Goal: Entertainment & Leisure: Consume media (video, audio)

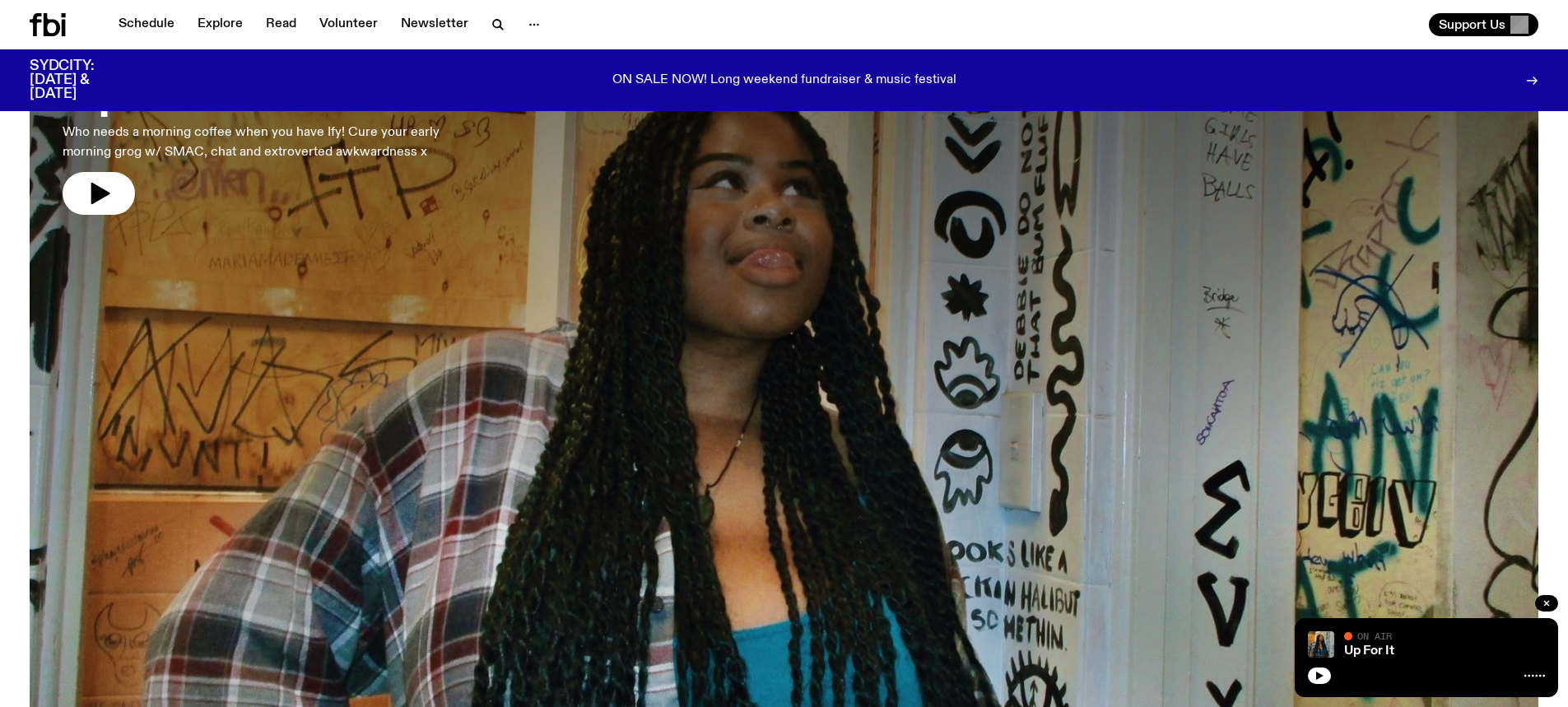
scroll to position [164, 0]
click at [1307, 675] on div "Up For It On Air On Air" at bounding box center [1426, 658] width 263 height 79
click at [1311, 676] on button "button" at bounding box center [1319, 676] width 23 height 16
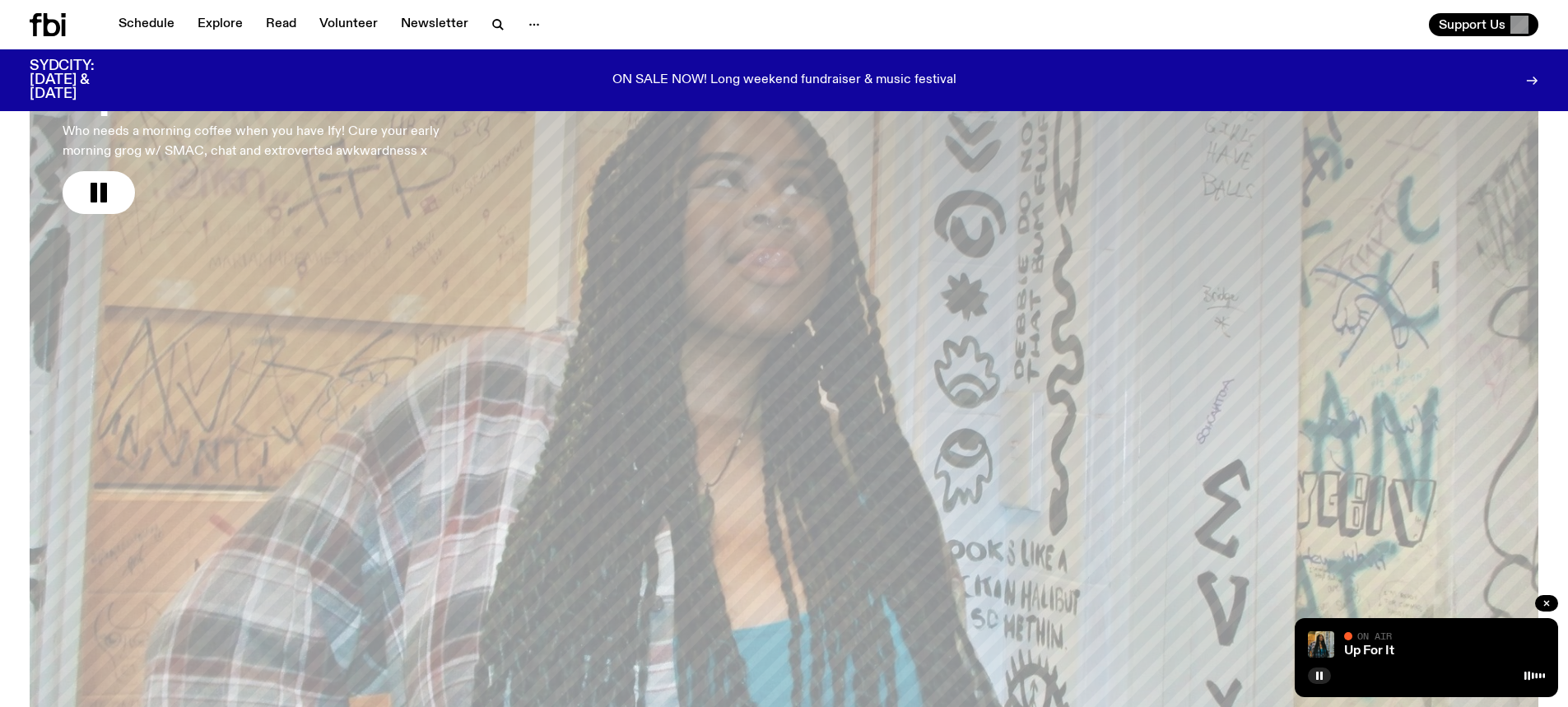
scroll to position [0, 0]
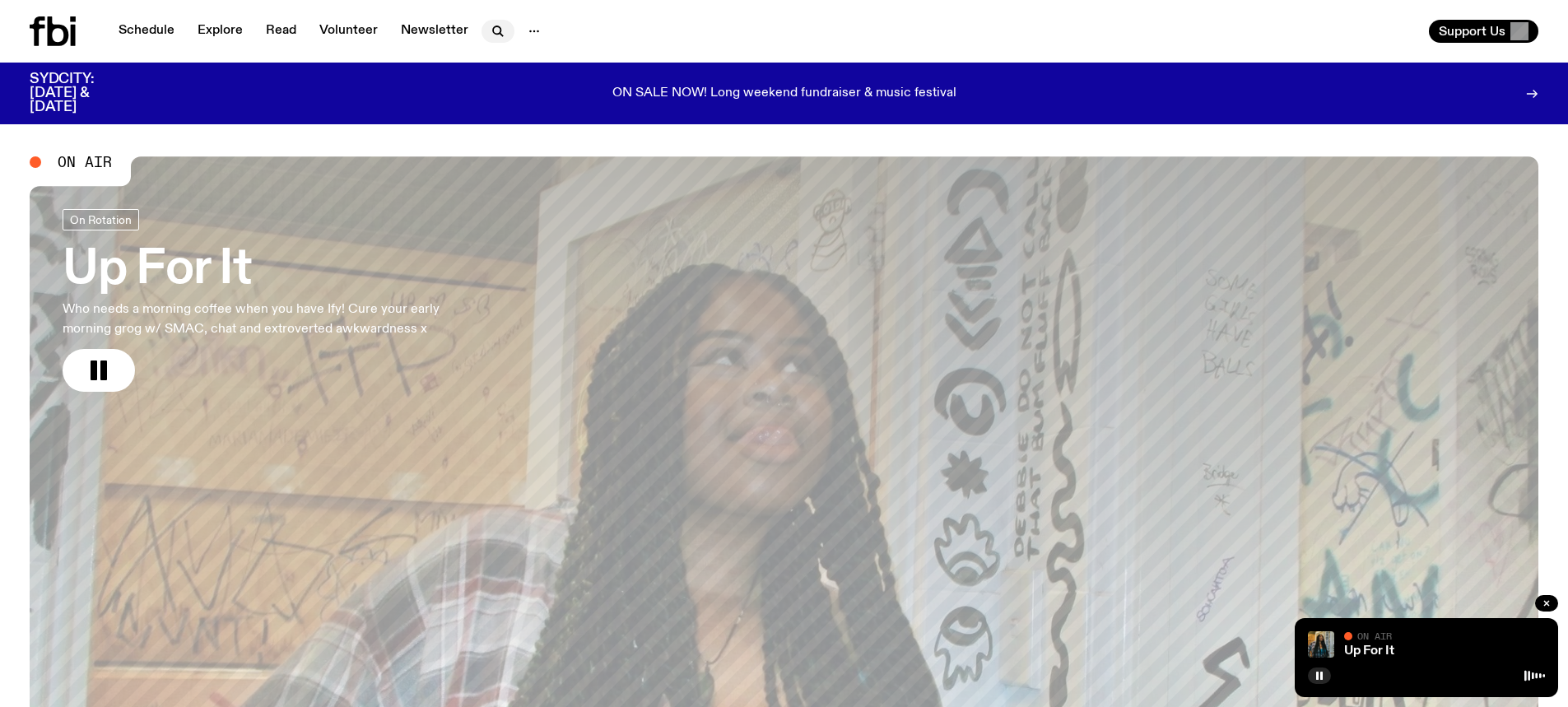
click at [497, 37] on icon "button" at bounding box center [498, 31] width 20 height 20
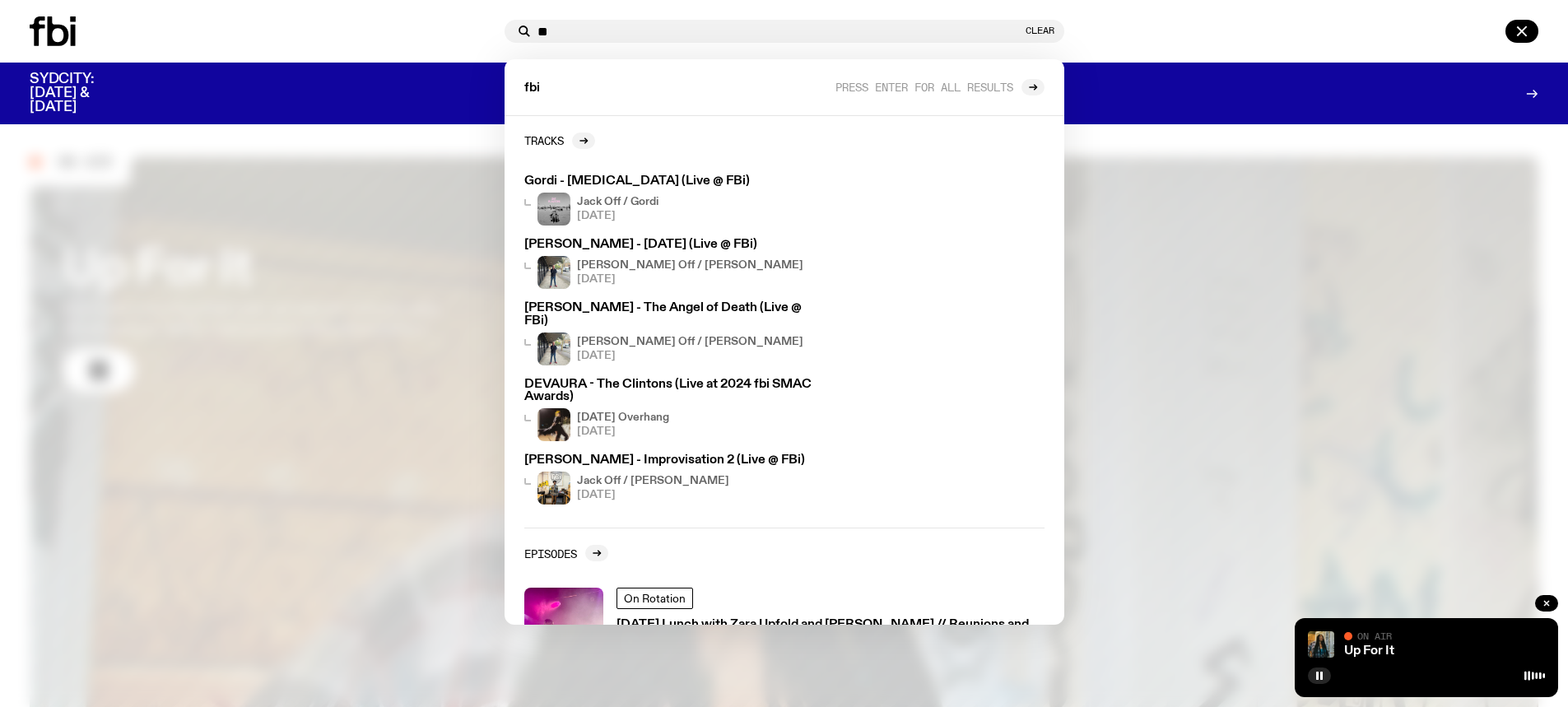
type input "*"
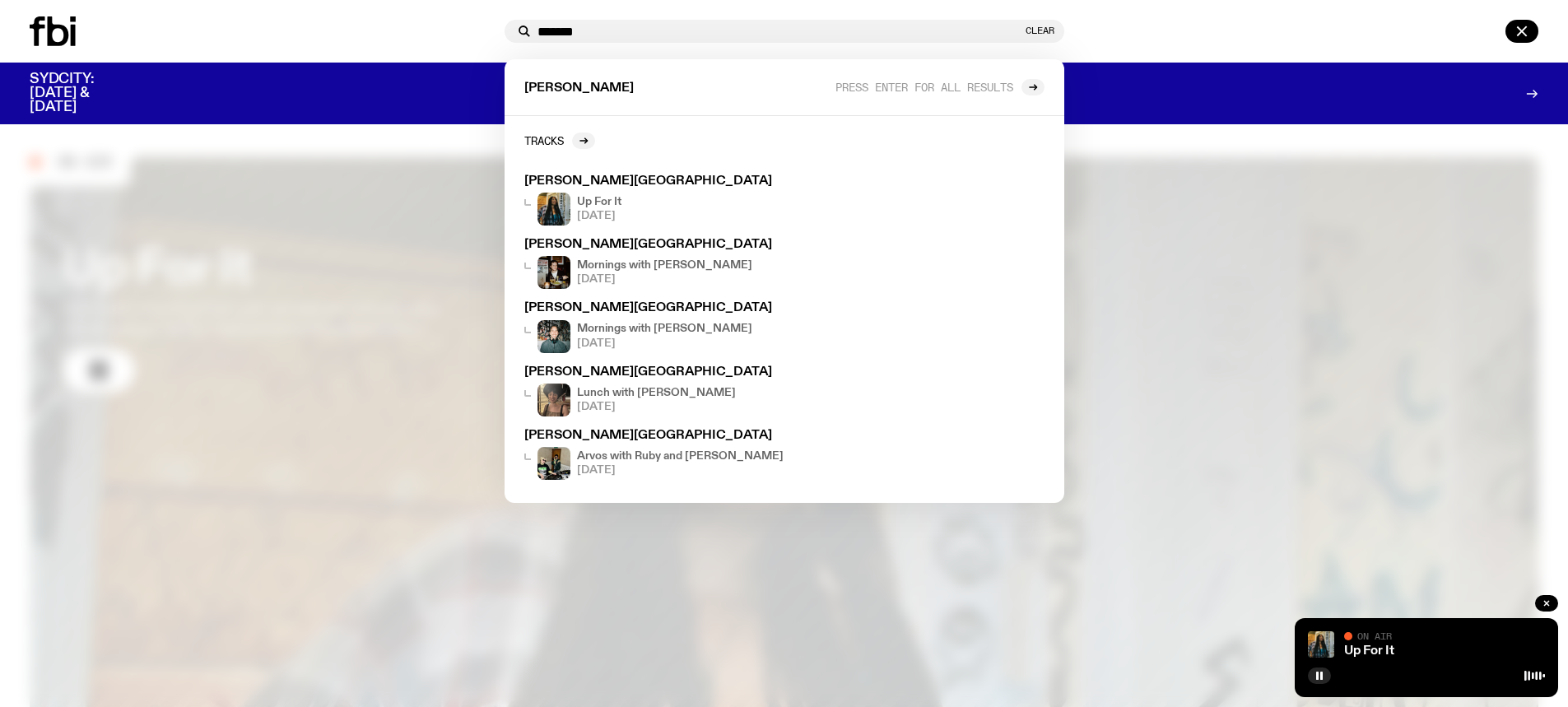
type input "*******"
click at [441, 34] on div at bounding box center [264, 31] width 469 height 30
click at [1047, 26] on button "Clear" at bounding box center [1040, 31] width 29 height 9
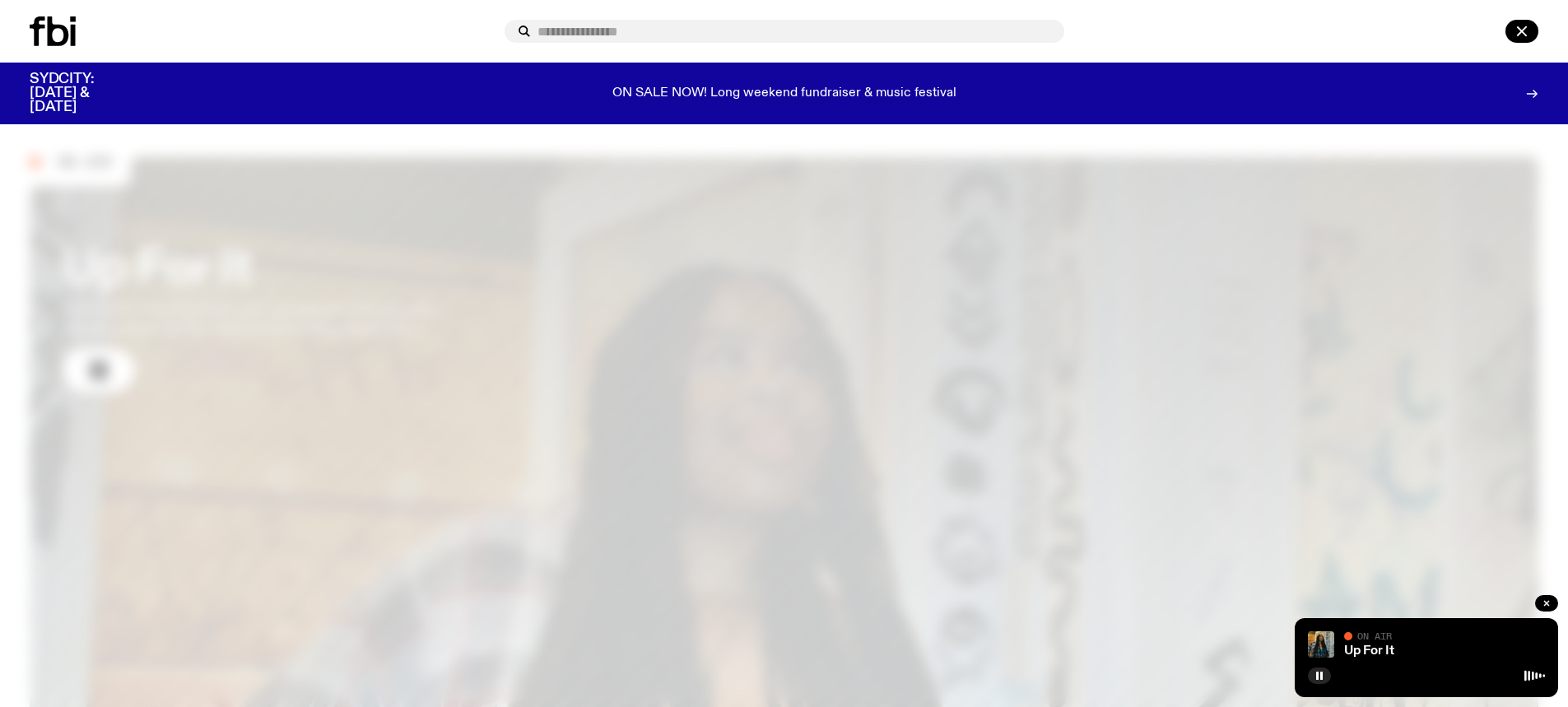
click at [1232, 14] on div at bounding box center [784, 31] width 1568 height 63
click at [1520, 31] on icon "button" at bounding box center [1522, 31] width 20 height 20
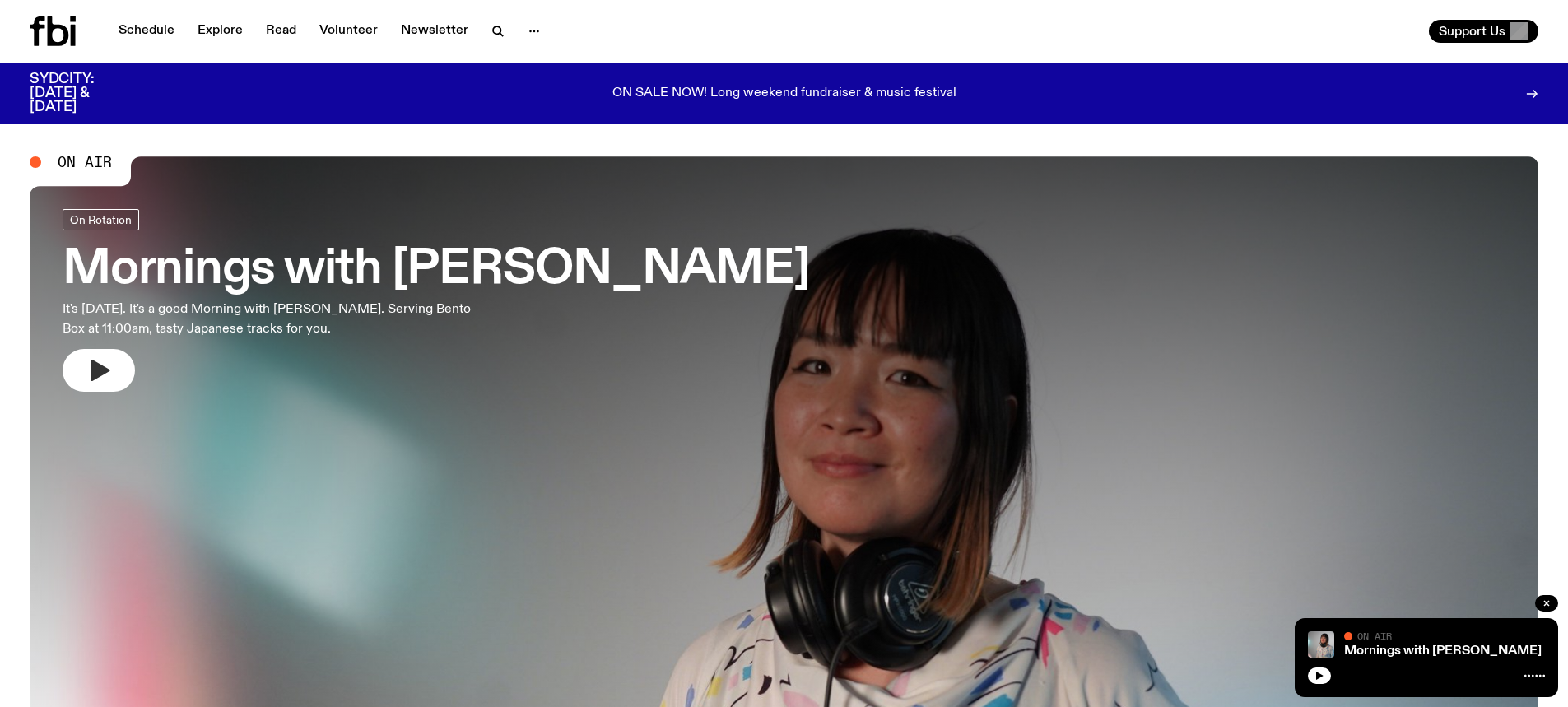
click at [95, 363] on icon "button" at bounding box center [101, 371] width 19 height 22
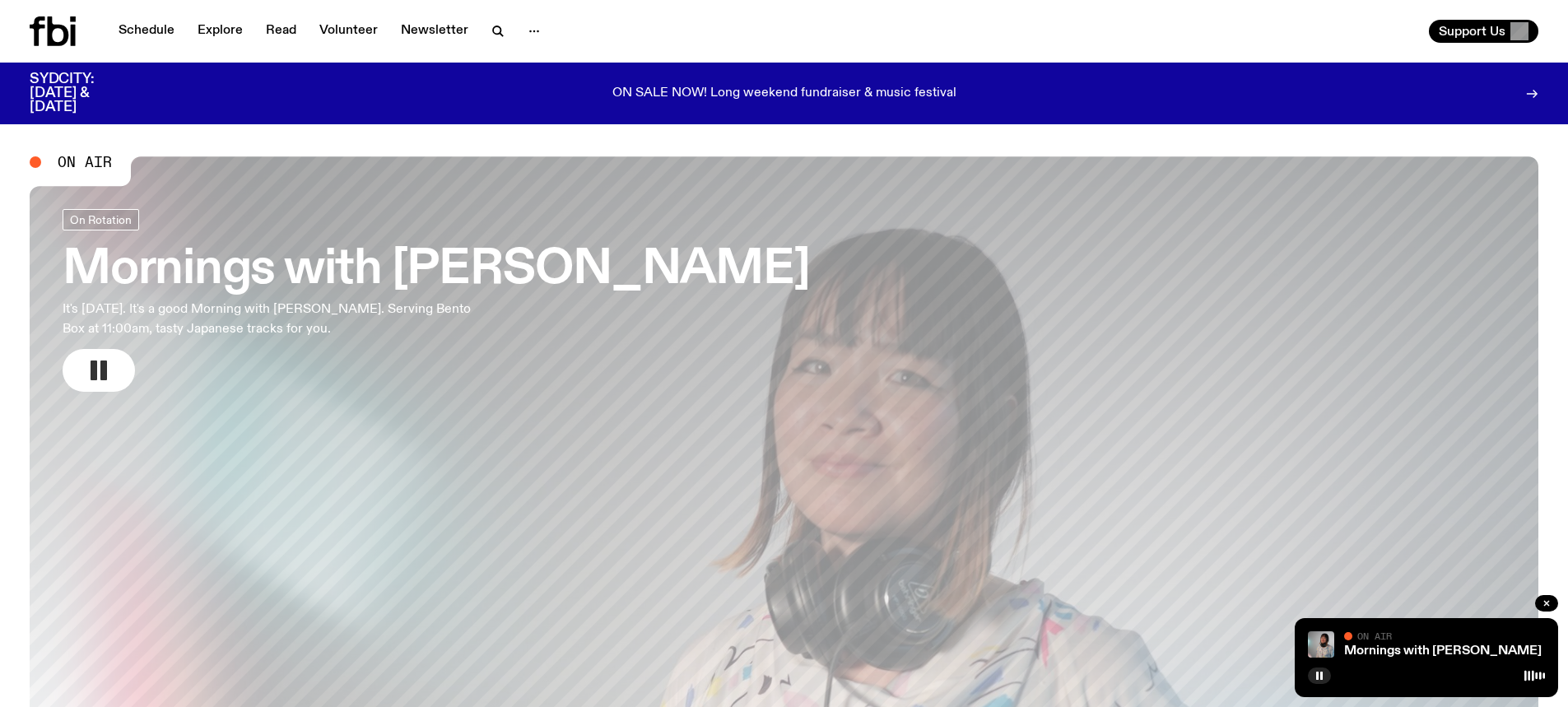
click at [518, 292] on h3 "Mornings with [PERSON_NAME]" at bounding box center [436, 270] width 747 height 46
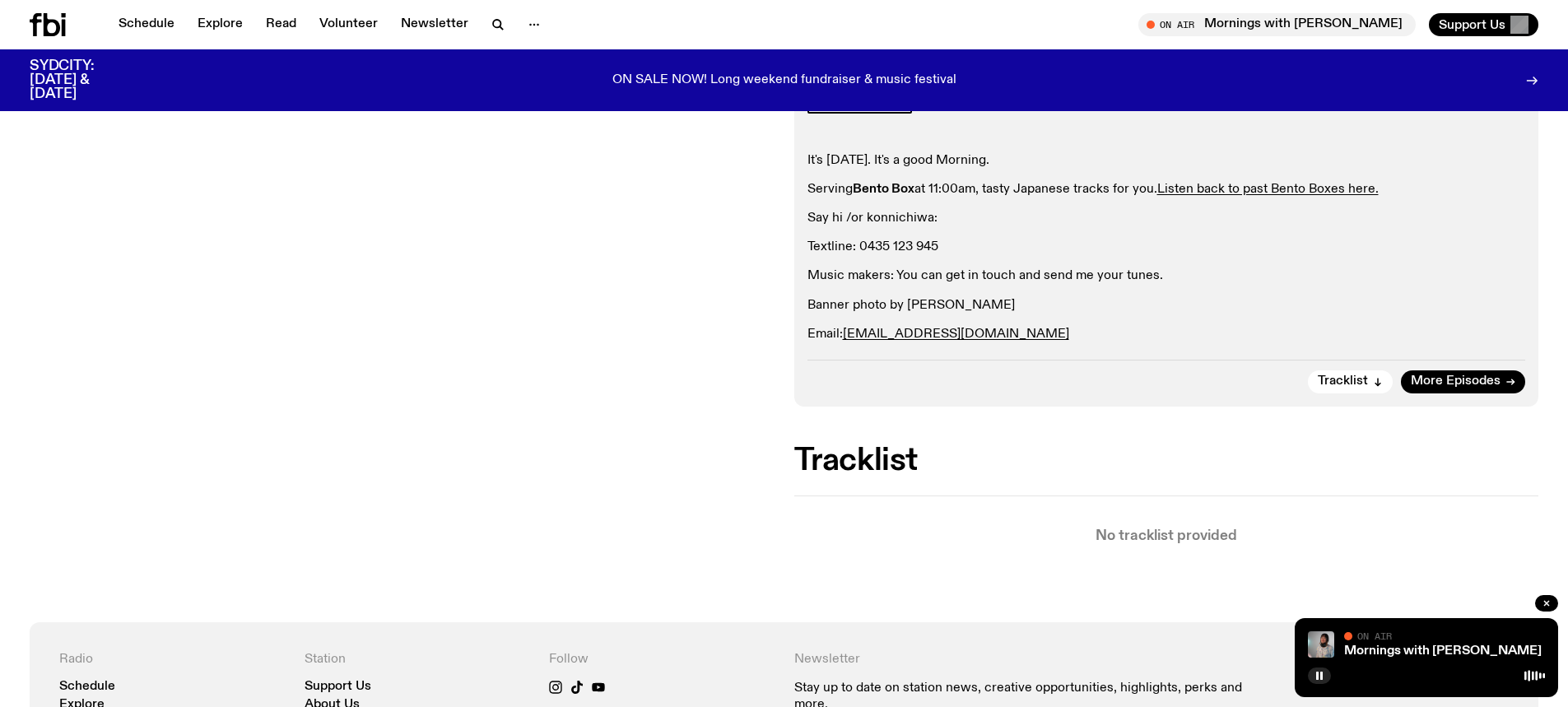
scroll to position [74, 0]
